Goal: Obtain resource: Obtain resource

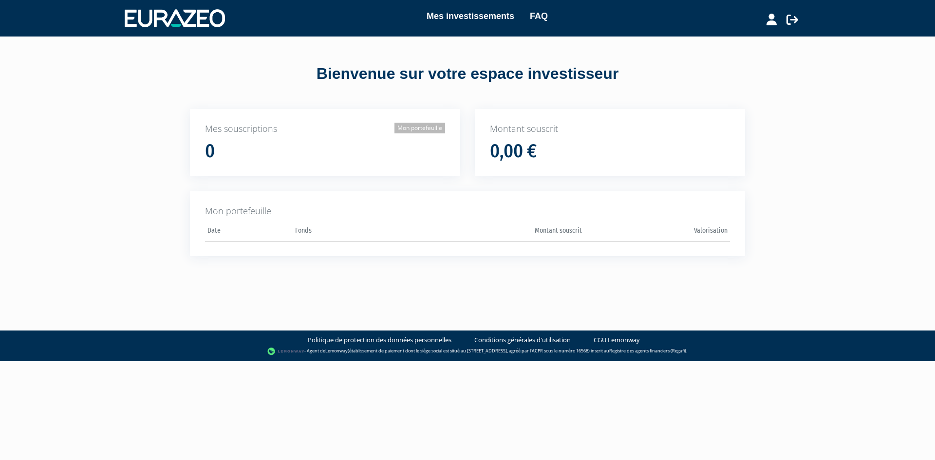
click at [425, 131] on link "Mon portefeuille" at bounding box center [420, 128] width 51 height 11
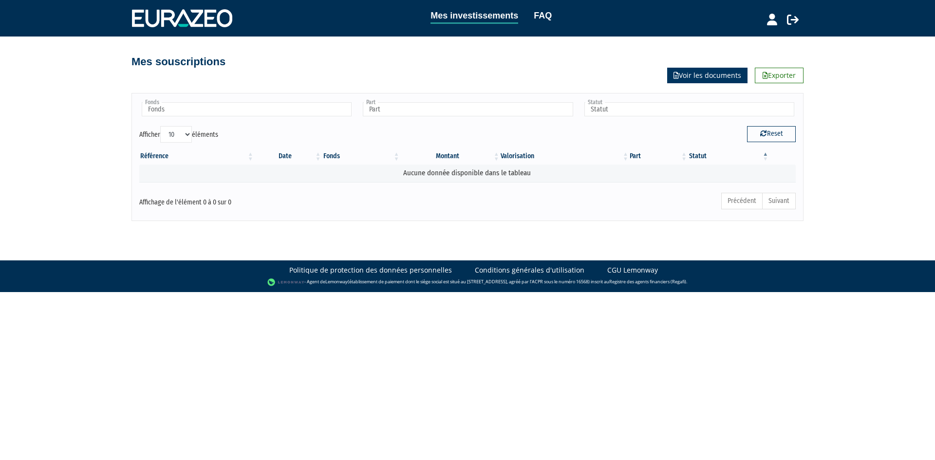
click at [688, 71] on link "Voir les documents" at bounding box center [707, 76] width 80 height 16
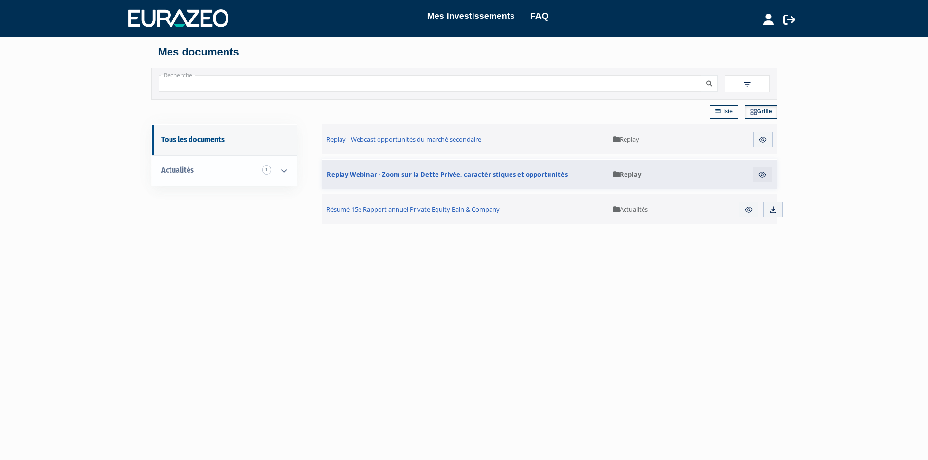
click at [721, 107] on link "Liste" at bounding box center [724, 112] width 28 height 14
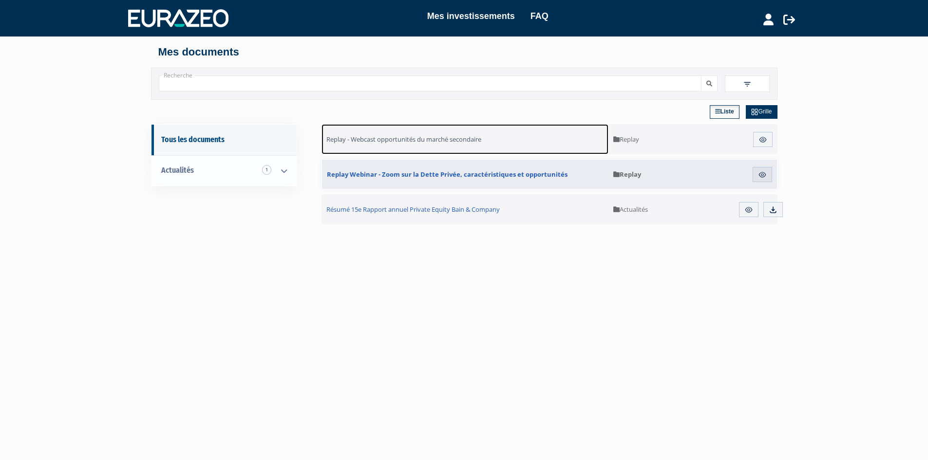
click at [414, 137] on span "Replay - Webcast opportunités du marché secondaire" at bounding box center [403, 139] width 155 height 9
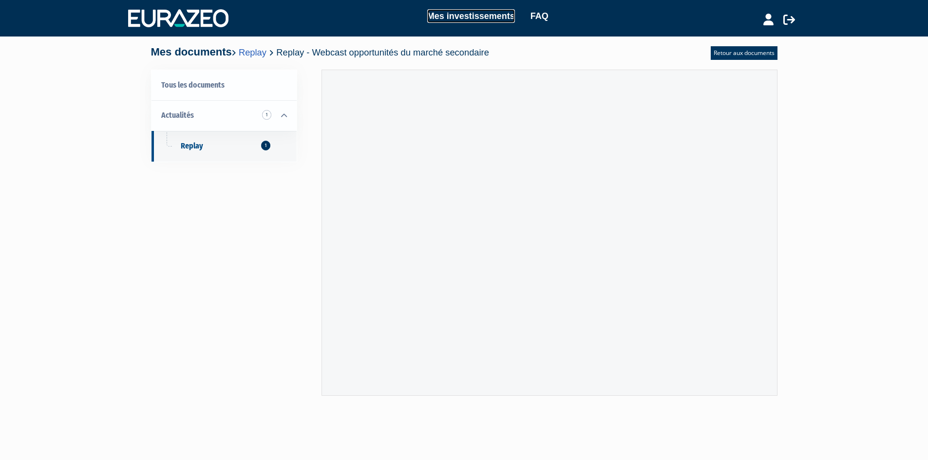
click at [455, 14] on link "Mes investissements" at bounding box center [471, 16] width 88 height 14
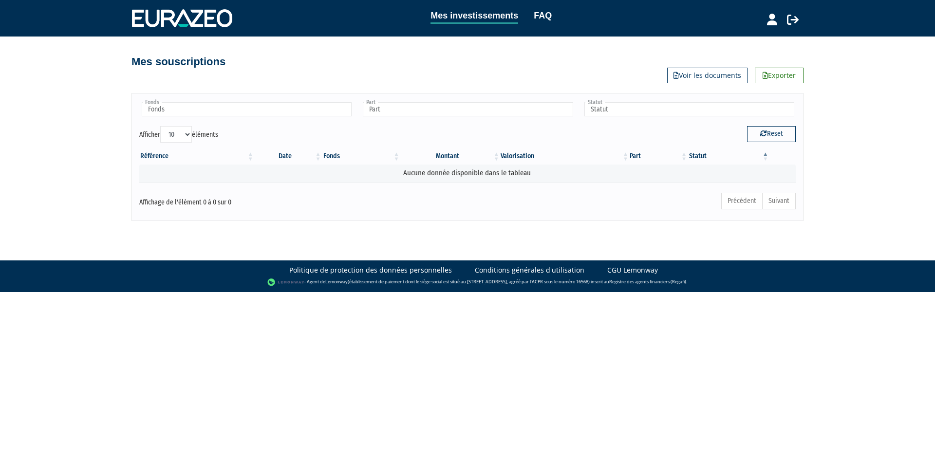
click at [446, 153] on th "Montant" at bounding box center [451, 156] width 100 height 17
click at [180, 104] on input "text" at bounding box center [247, 109] width 210 height 14
type input "Fonds"
click at [685, 70] on link "Voir les documents" at bounding box center [707, 76] width 80 height 16
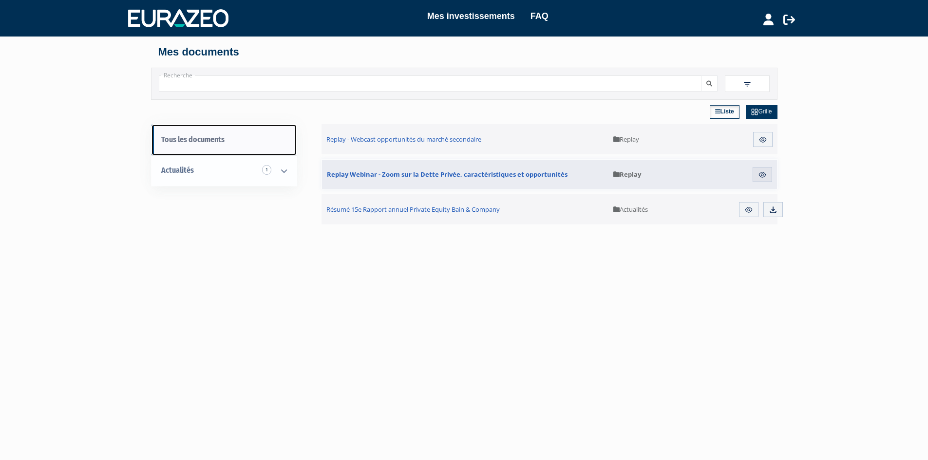
click at [189, 139] on link "Tous les documents" at bounding box center [224, 140] width 145 height 31
click at [620, 173] on span "Replay" at bounding box center [627, 174] width 28 height 9
click at [758, 172] on img at bounding box center [762, 175] width 9 height 9
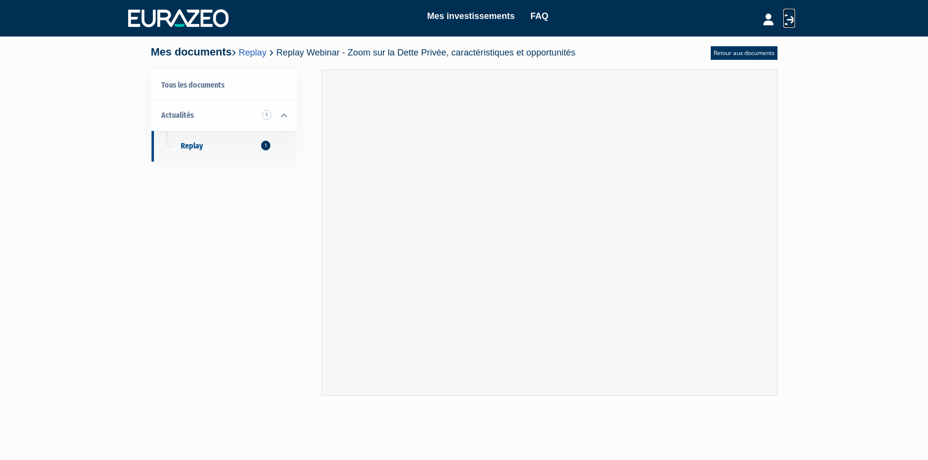
click at [792, 19] on icon at bounding box center [789, 20] width 12 height 12
